Goal: Task Accomplishment & Management: Use online tool/utility

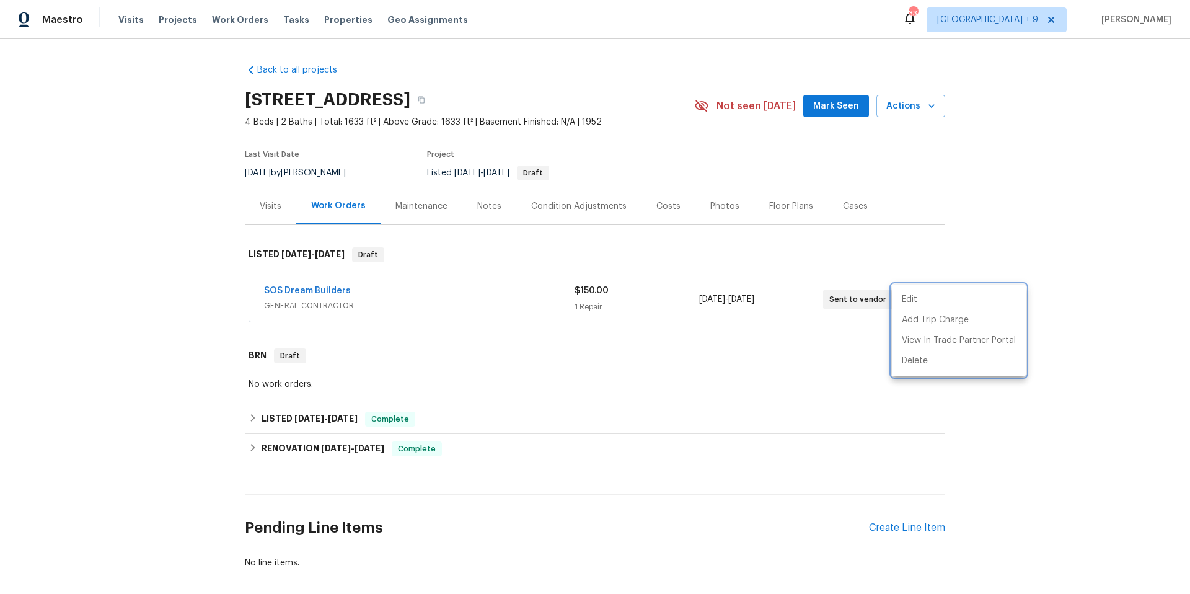
click at [242, 19] on div at bounding box center [595, 297] width 1190 height 594
click at [243, 19] on span "Work Orders" at bounding box center [240, 20] width 56 height 12
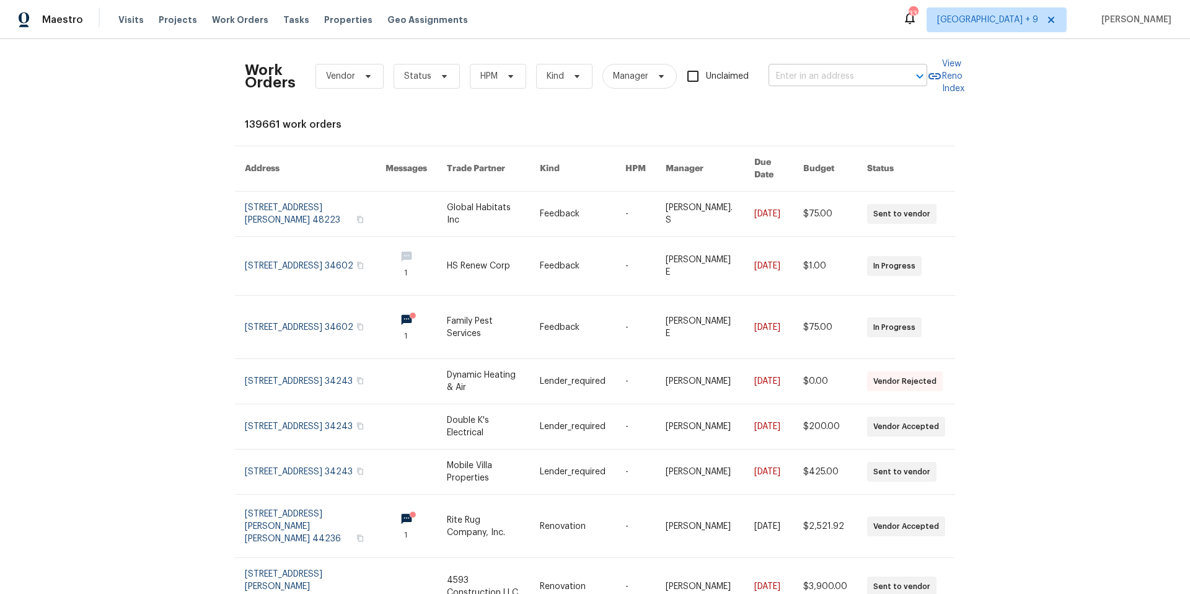
click at [896, 79] on div at bounding box center [911, 76] width 32 height 17
type input "1426 bu"
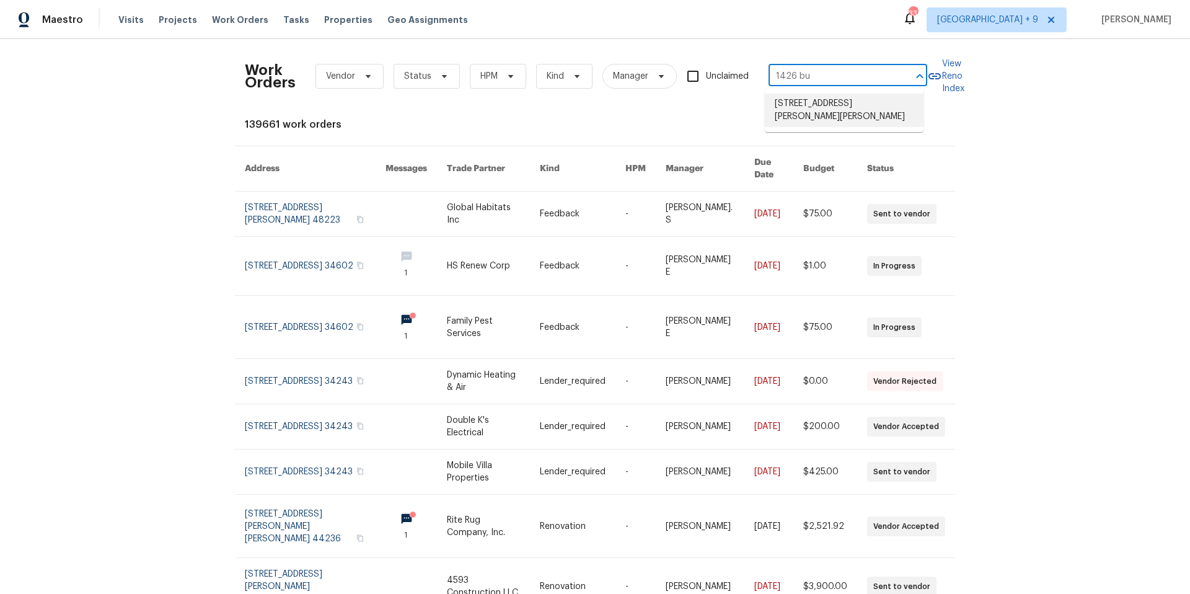
click at [882, 104] on li "[STREET_ADDRESS][PERSON_NAME][PERSON_NAME]" at bounding box center [844, 110] width 159 height 33
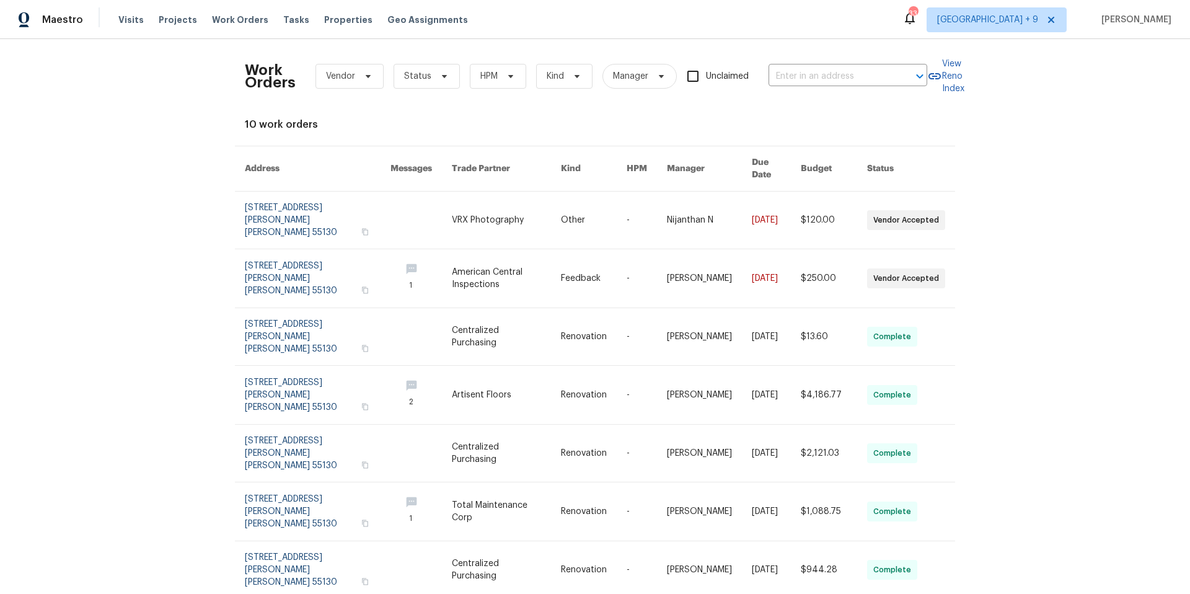
type input "[STREET_ADDRESS][PERSON_NAME][PERSON_NAME]"
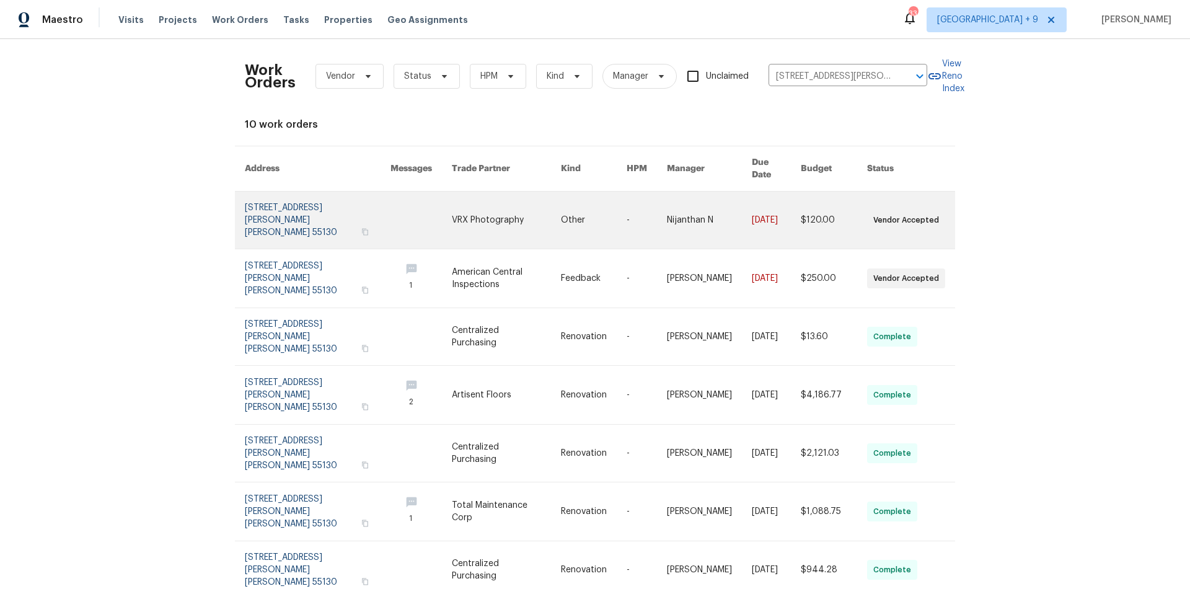
click at [296, 211] on link at bounding box center [318, 220] width 146 height 57
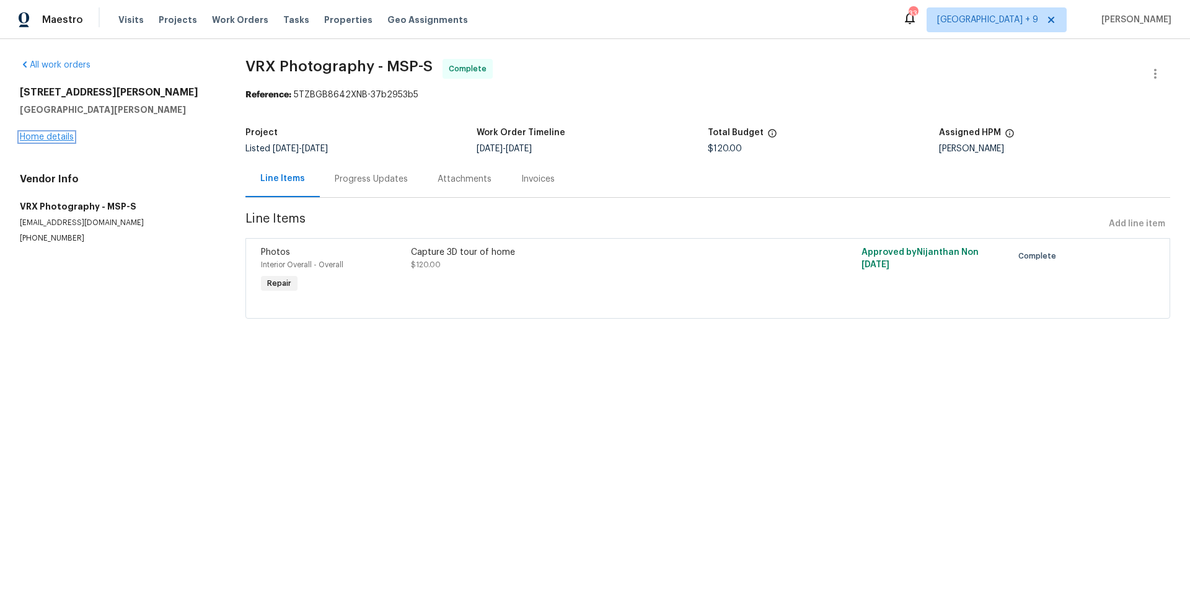
click at [63, 138] on link "Home details" at bounding box center [47, 137] width 54 height 9
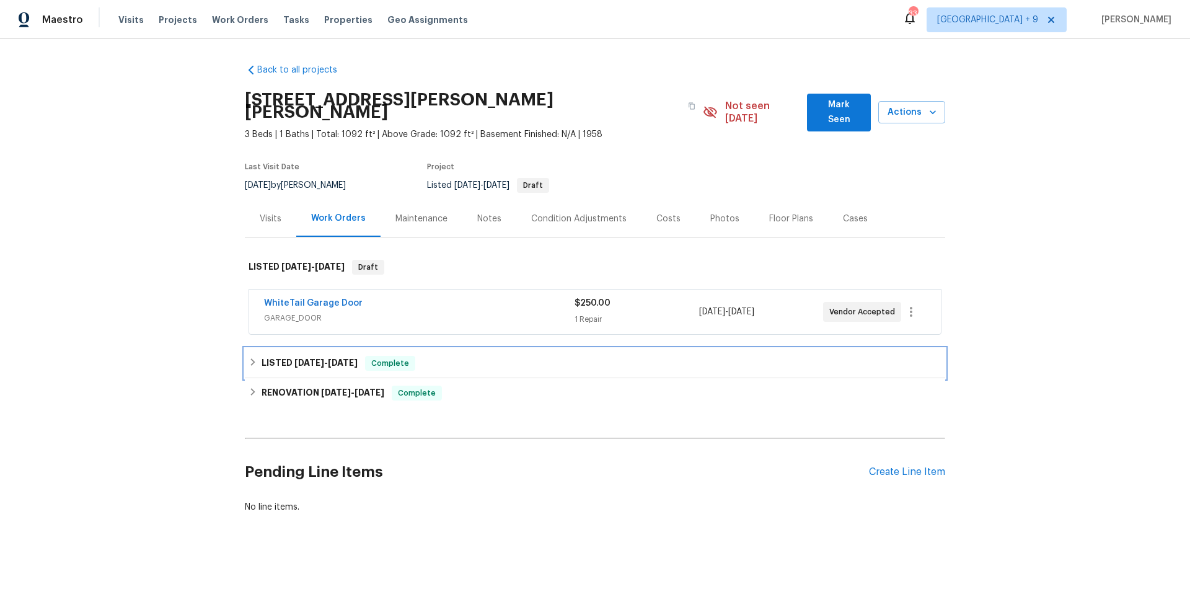
click at [251, 358] on icon at bounding box center [253, 362] width 9 height 9
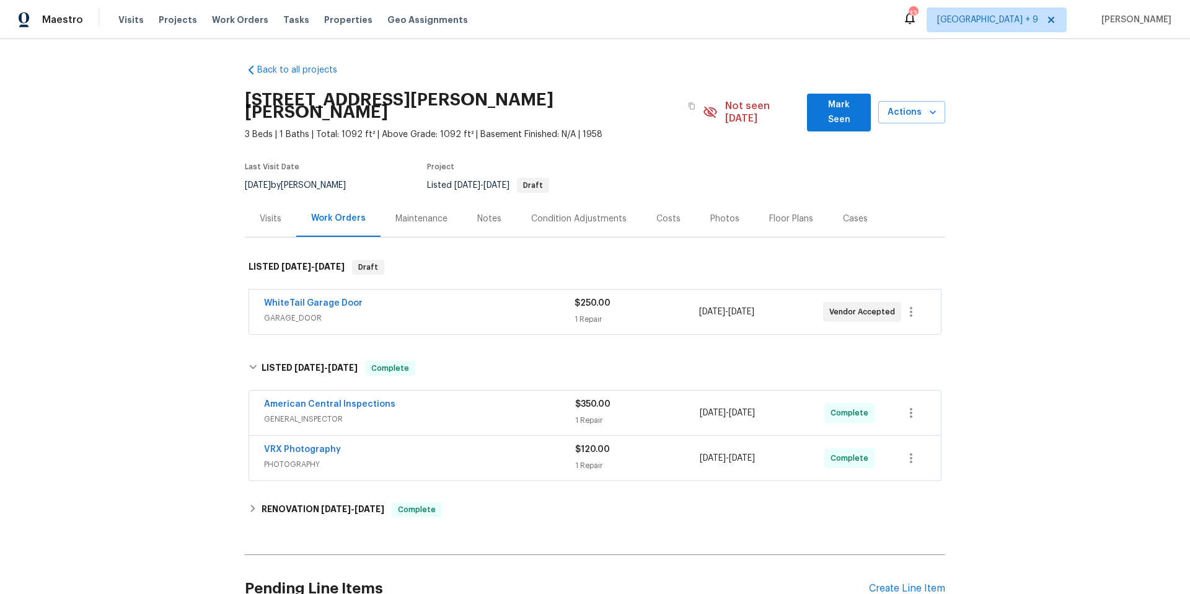
click at [402, 413] on span "GENERAL_INSPECTOR" at bounding box center [419, 419] width 311 height 12
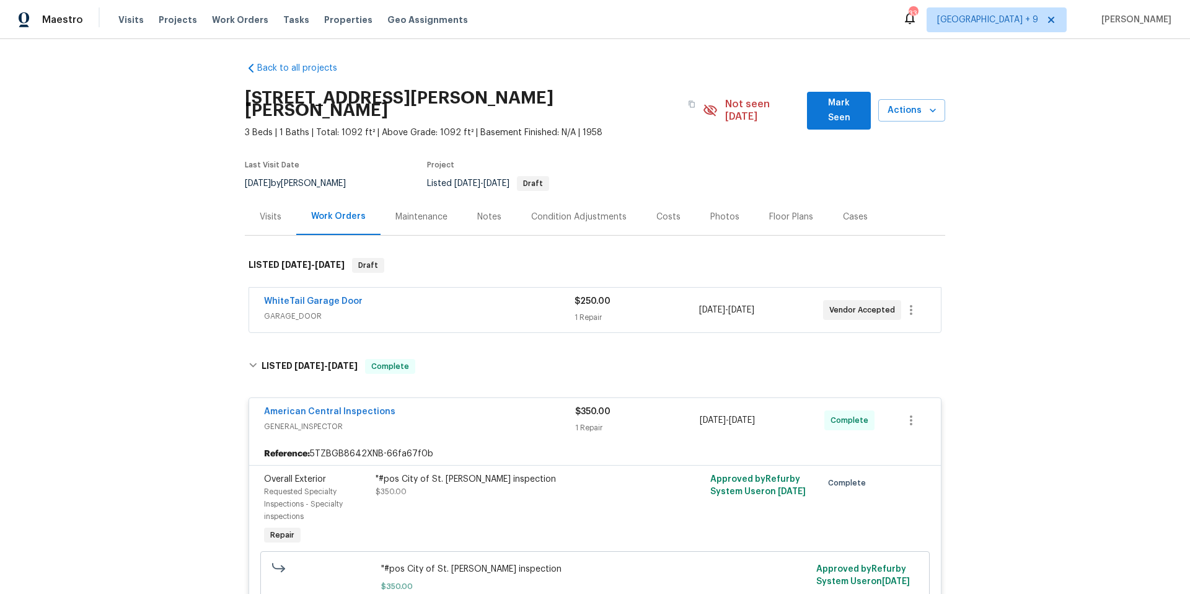
scroll to position [2, 0]
click at [365, 407] on link "American Central Inspections" at bounding box center [329, 411] width 131 height 9
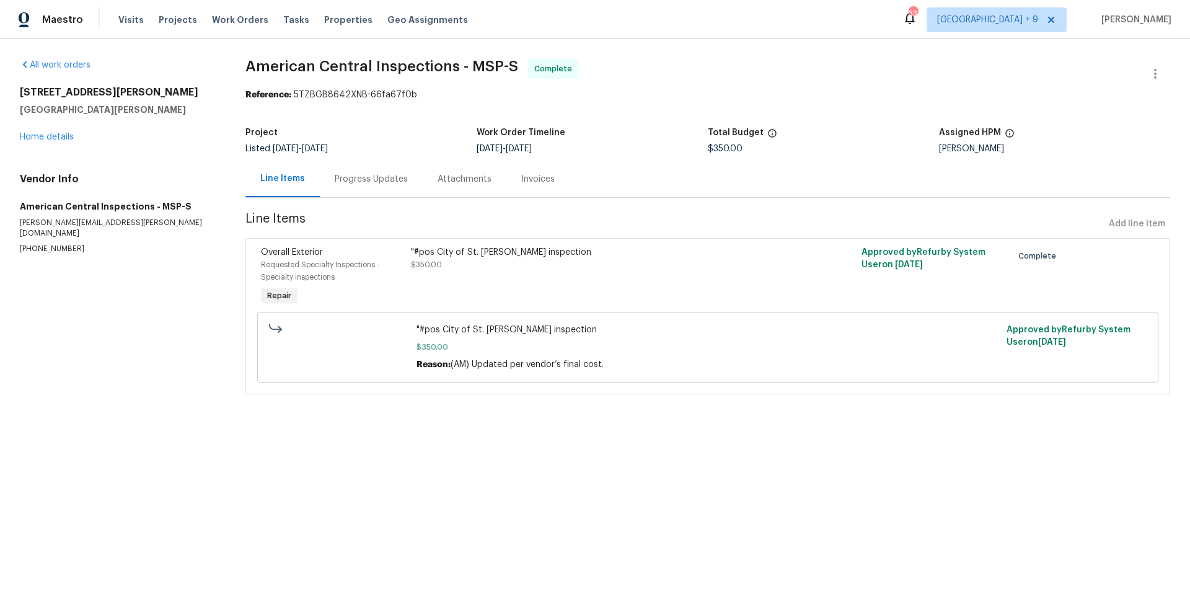
click at [379, 182] on div "Progress Updates" at bounding box center [371, 179] width 73 height 12
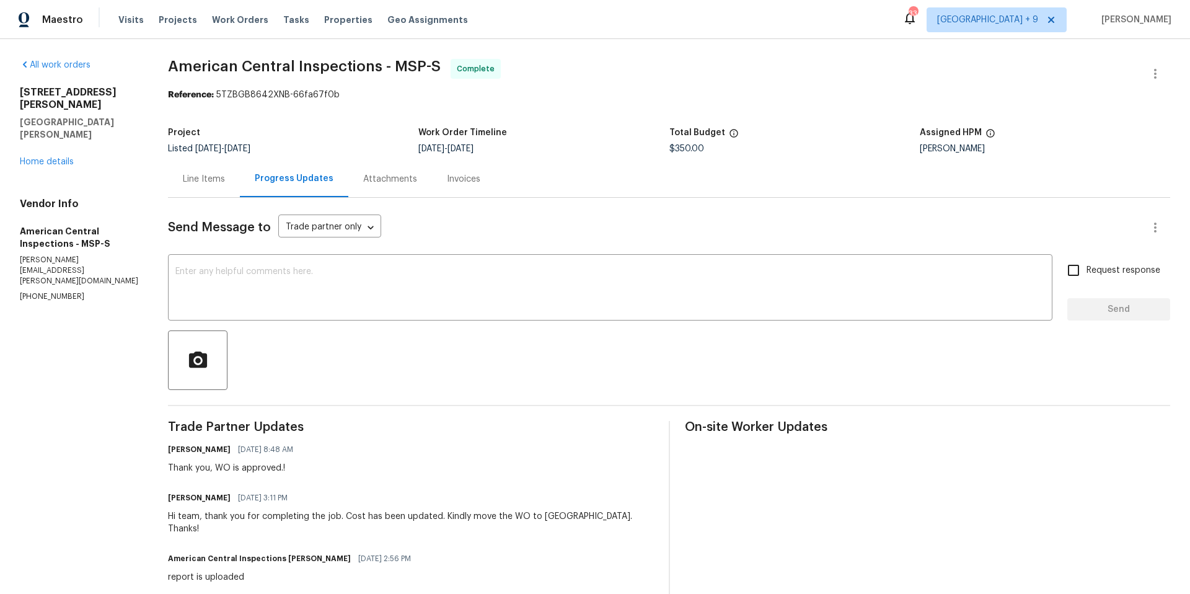
click at [396, 185] on div "Attachments" at bounding box center [390, 179] width 54 height 12
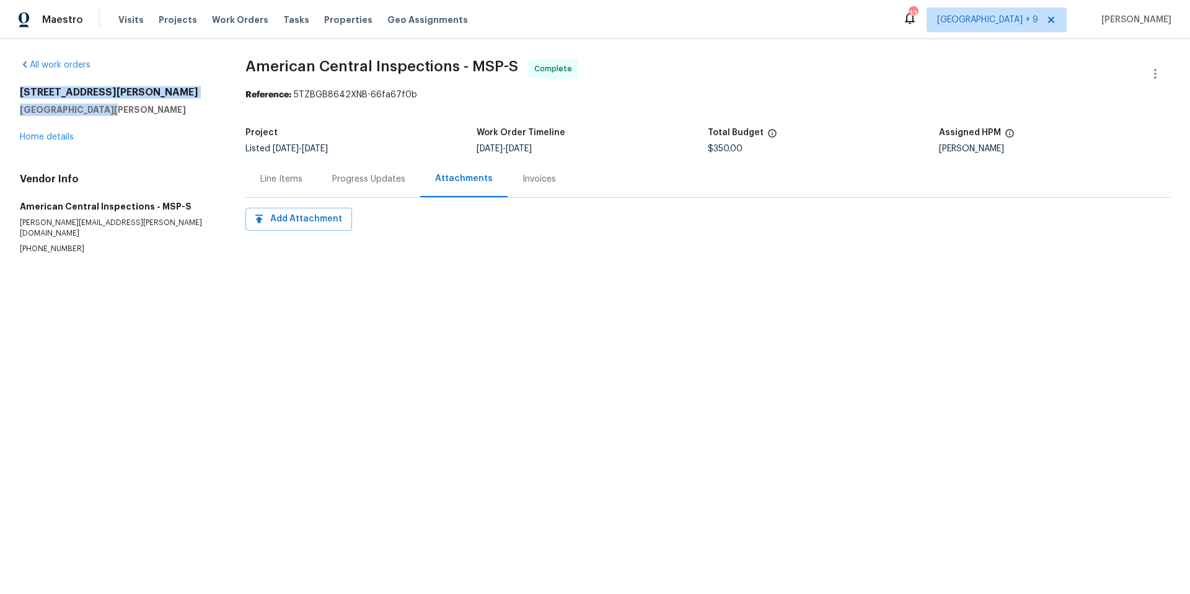
drag, startPoint x: 19, startPoint y: 88, endPoint x: 124, endPoint y: 108, distance: 106.6
click at [124, 108] on div "[STREET_ADDRESS][PERSON_NAME][PERSON_NAME]" at bounding box center [118, 101] width 196 height 30
copy div "[STREET_ADDRESS][PERSON_NAME][PERSON_NAME]"
